Goal: Transaction & Acquisition: Purchase product/service

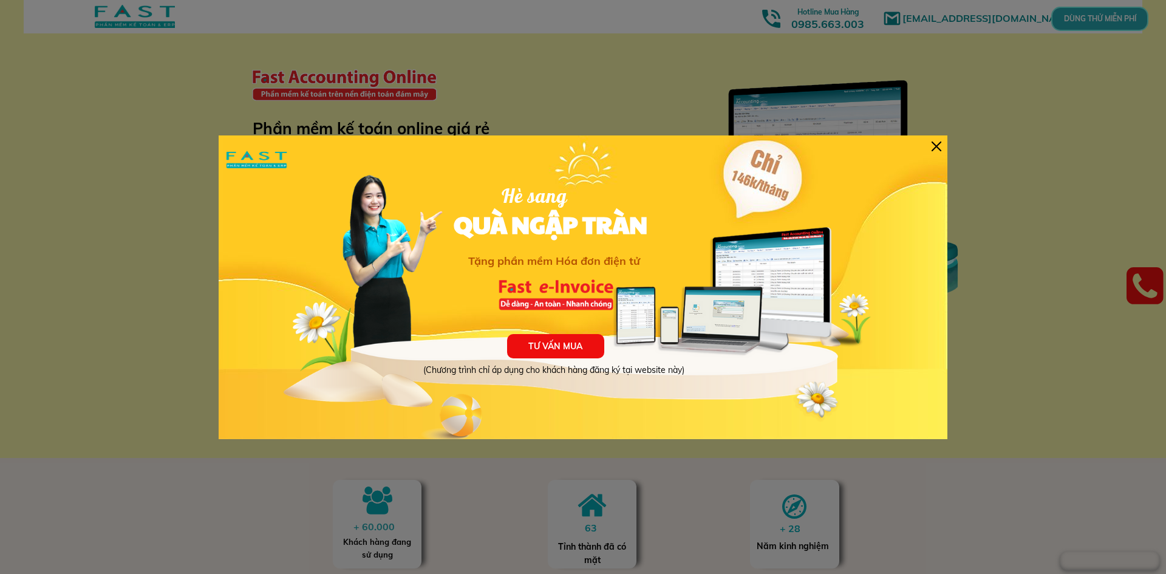
click at [937, 140] on div "TƯ VẤN MUA (Chương trình chỉ áp dụng cho khách hàng đăng ký tại website này) Hè…" at bounding box center [583, 287] width 729 height 304
click at [937, 143] on div at bounding box center [937, 147] width 10 height 10
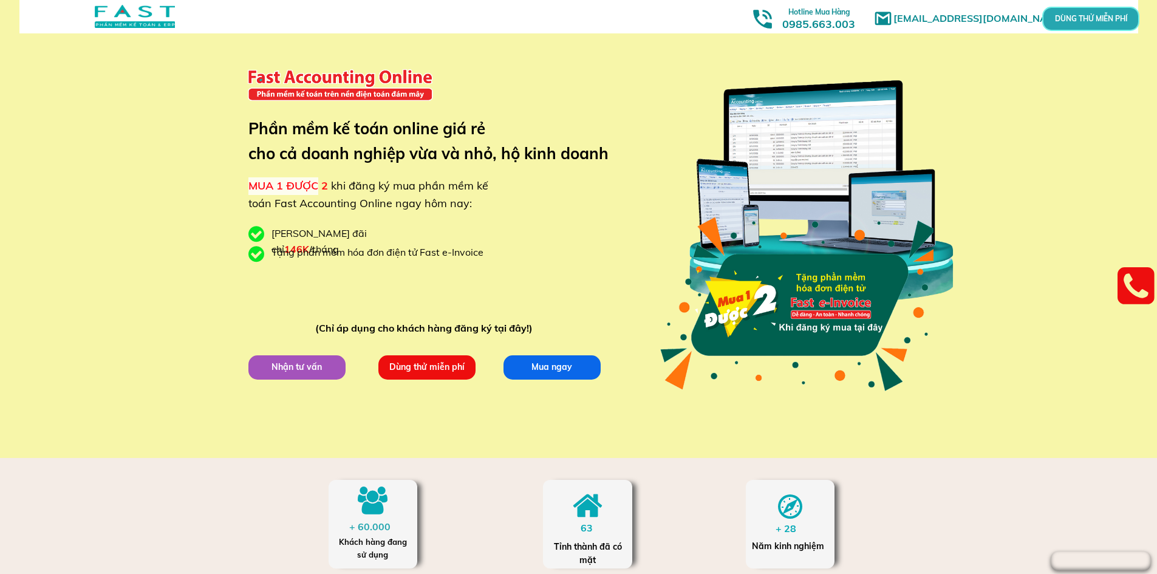
drag, startPoint x: 251, startPoint y: 184, endPoint x: 323, endPoint y: 188, distance: 71.8
click at [321, 190] on span "MUA 1 ĐƯỢC 2" at bounding box center [288, 186] width 80 height 14
click at [332, 185] on span "khi đăng ký mua phần mềm kế toán Fast Accounting Online ngay hôm nay:" at bounding box center [368, 195] width 240 height 32
drag, startPoint x: 326, startPoint y: 190, endPoint x: 245, endPoint y: 190, distance: 80.8
click at [245, 190] on div "[EMAIL_ADDRESS][DOMAIN_NAME] MUA 1 ĐƯỢC 2 khi đăng ký mua phần mềm kế toán Fast…" at bounding box center [578, 229] width 1157 height 458
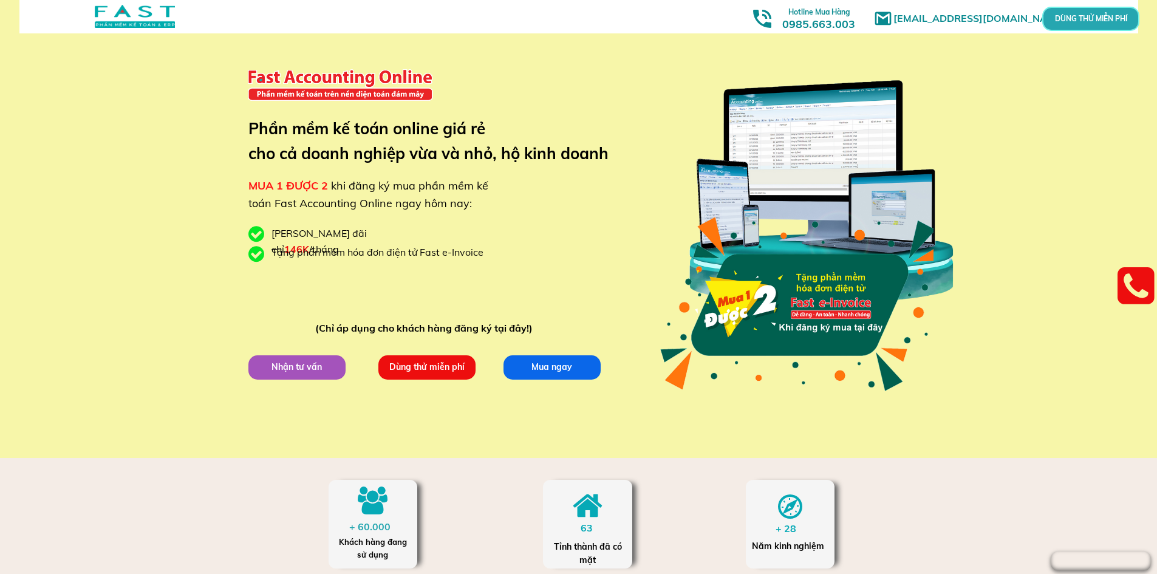
click at [502, 173] on div "[EMAIL_ADDRESS][DOMAIN_NAME] MUA 1 ĐƯỢC 2 khi đăng ký mua phần mềm kế toán Fast…" at bounding box center [578, 229] width 583 height 458
drag, startPoint x: 251, startPoint y: 183, endPoint x: 327, endPoint y: 184, distance: 76.6
click at [327, 184] on span "MUA 1 ĐƯỢC 2" at bounding box center [288, 186] width 80 height 14
drag, startPoint x: 248, startPoint y: 182, endPoint x: 329, endPoint y: 184, distance: 80.8
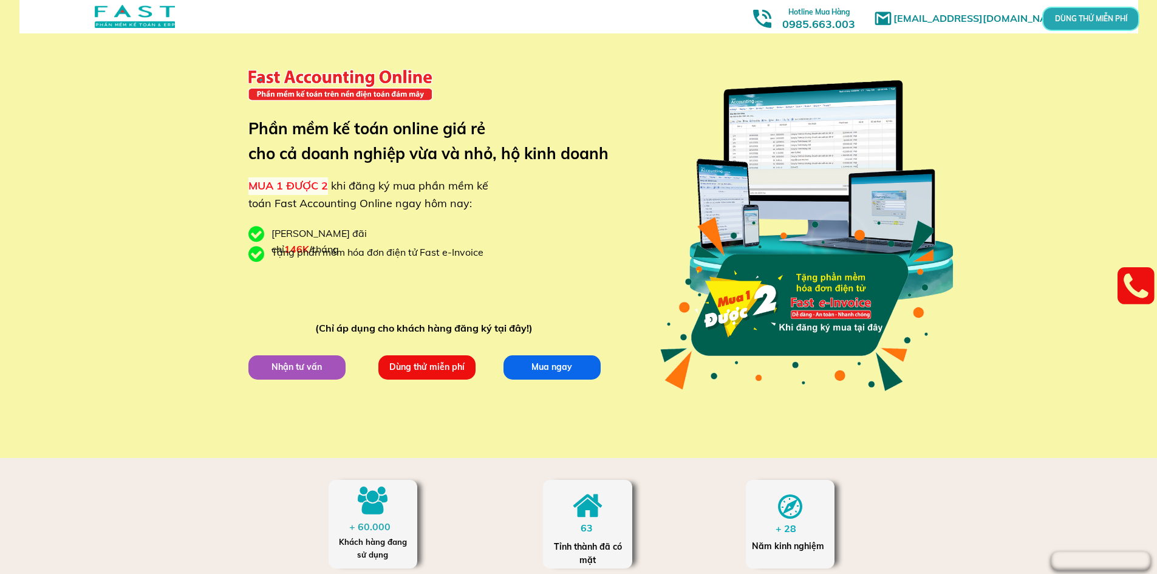
click at [329, 184] on div "MUA 1 ĐƯỢC 2 khi đăng ký mua phần mềm kế toán Fast Accounting Online ngay hôm n…" at bounding box center [370, 194] width 244 height 35
click at [484, 209] on div "MUA 1 ĐƯỢC 2 khi đăng ký mua phần mềm kế toán Fast Accounting Online ngay hôm n…" at bounding box center [370, 194] width 244 height 35
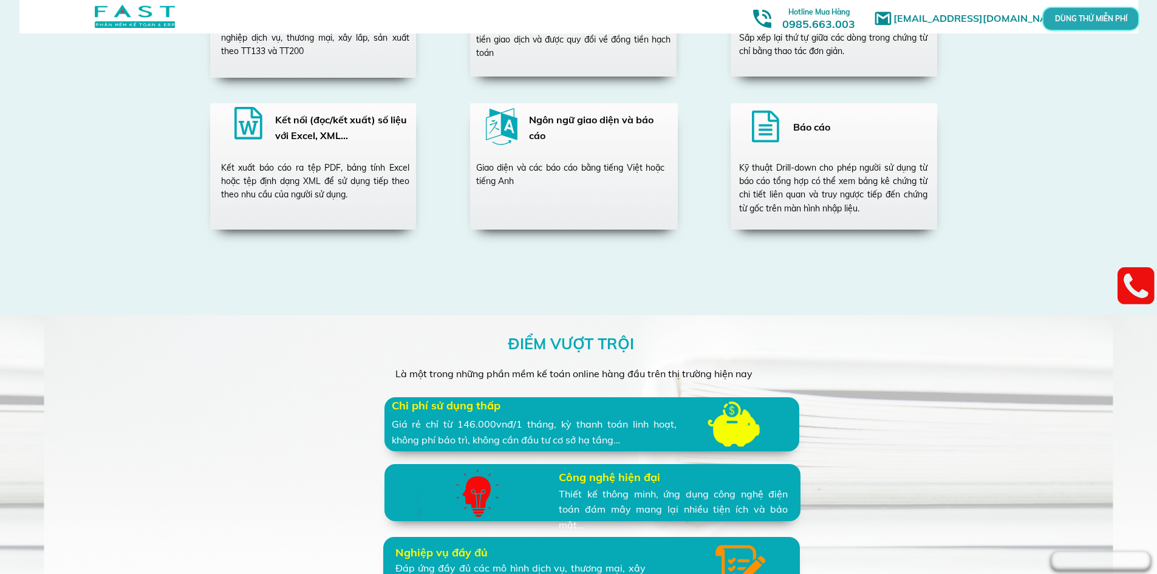
scroll to position [2309, 0]
